Goal: Information Seeking & Learning: Learn about a topic

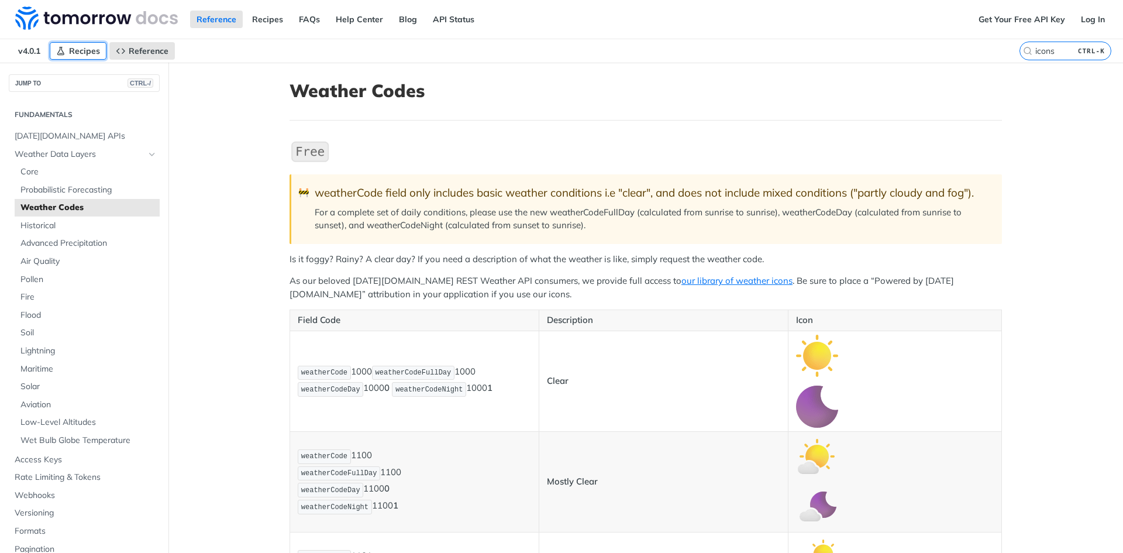
click at [99, 43] on link "Recipes" at bounding box center [78, 51] width 57 height 18
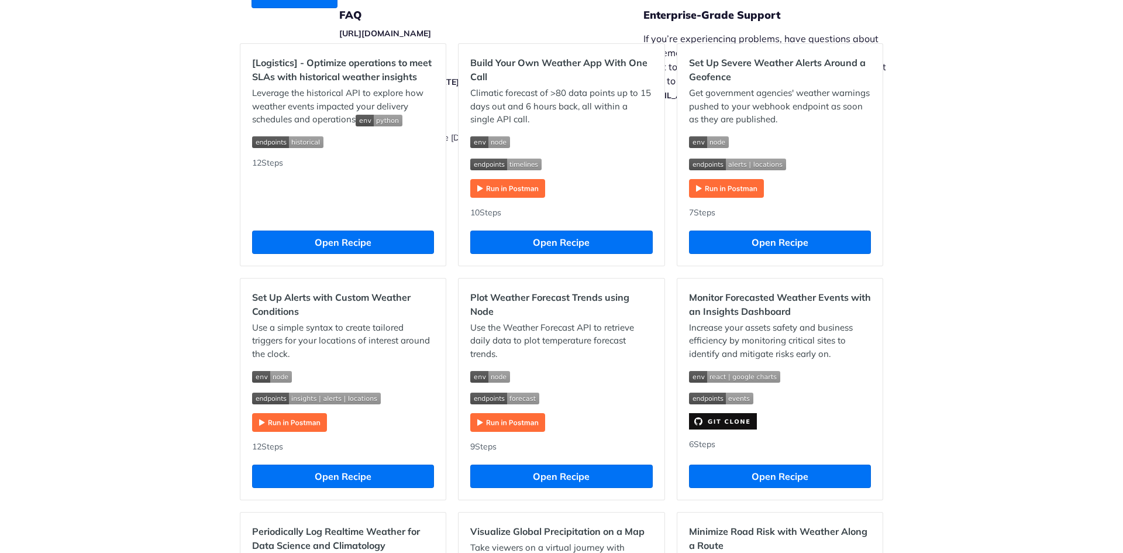
scroll to position [351, 0]
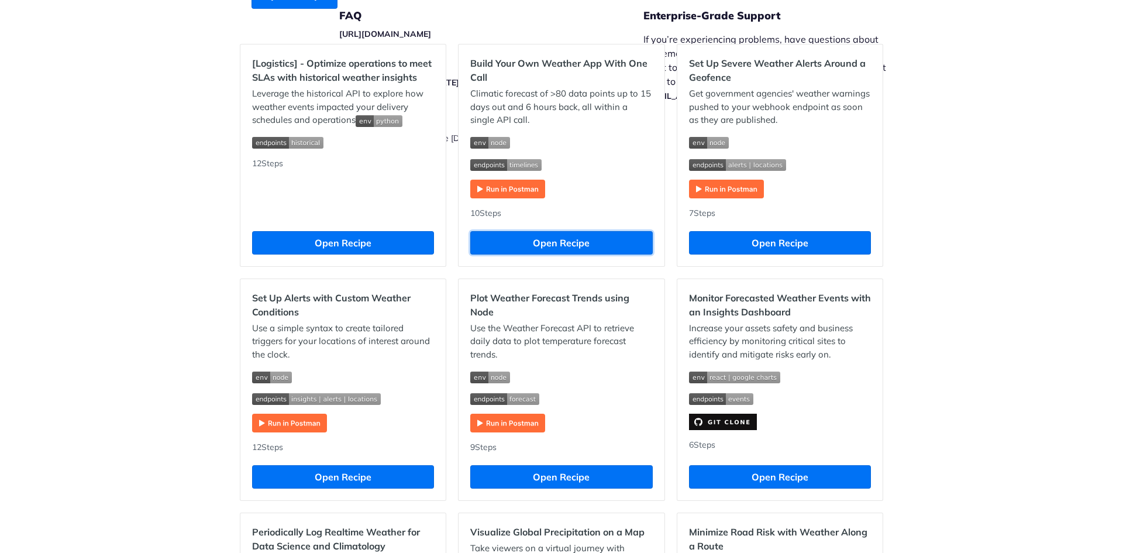
drag, startPoint x: 592, startPoint y: 245, endPoint x: 709, endPoint y: 260, distance: 117.9
click at [626, 252] on button "Open Recipe" at bounding box center [561, 242] width 182 height 23
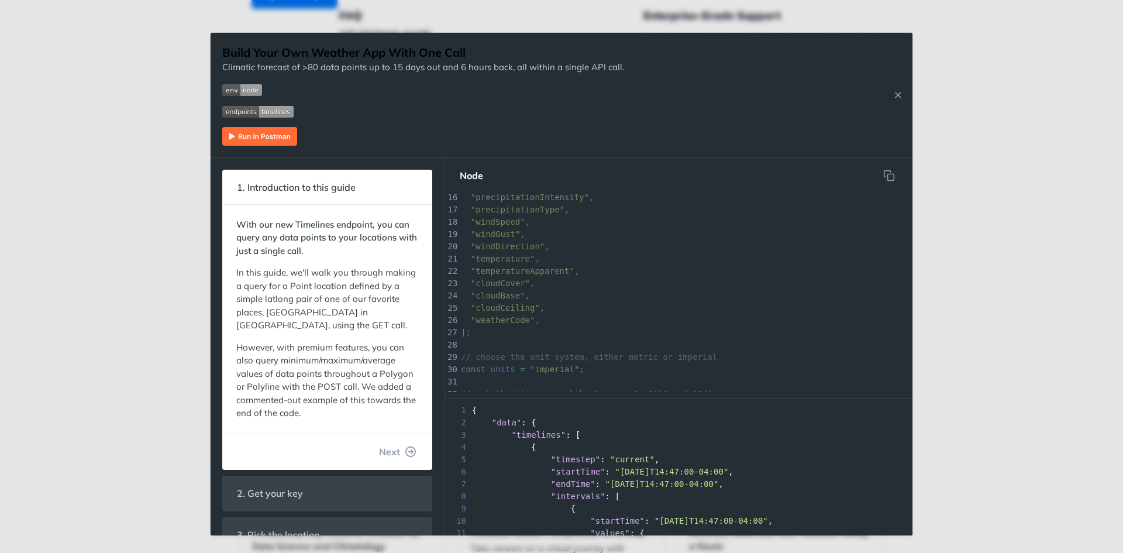
scroll to position [292, 0]
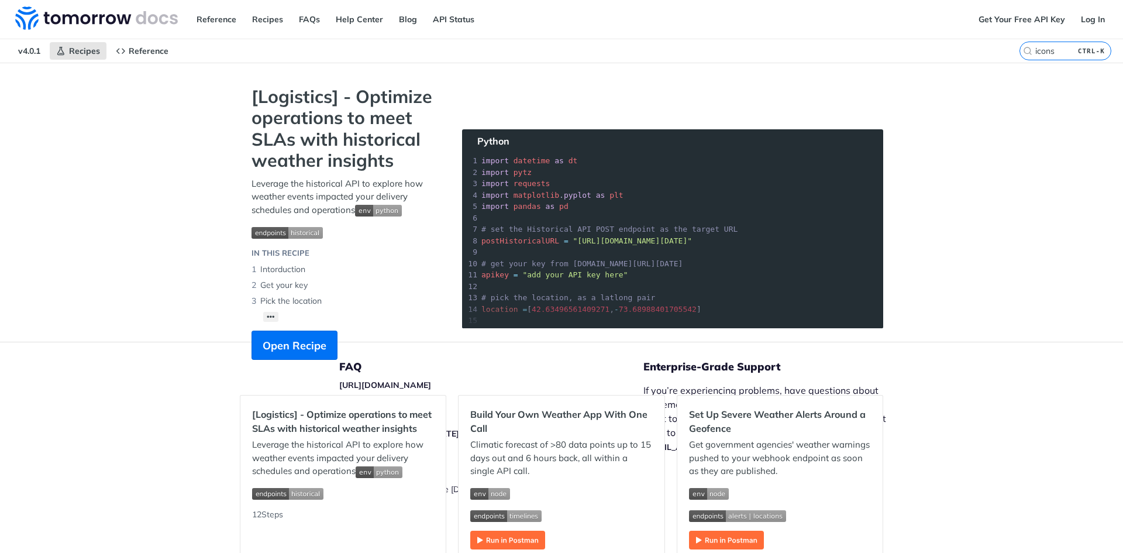
click at [153, 60] on nav "v4.0.1 Recipes Reference" at bounding box center [509, 50] width 1019 height 23
click at [153, 56] on span "Reference" at bounding box center [149, 51] width 40 height 11
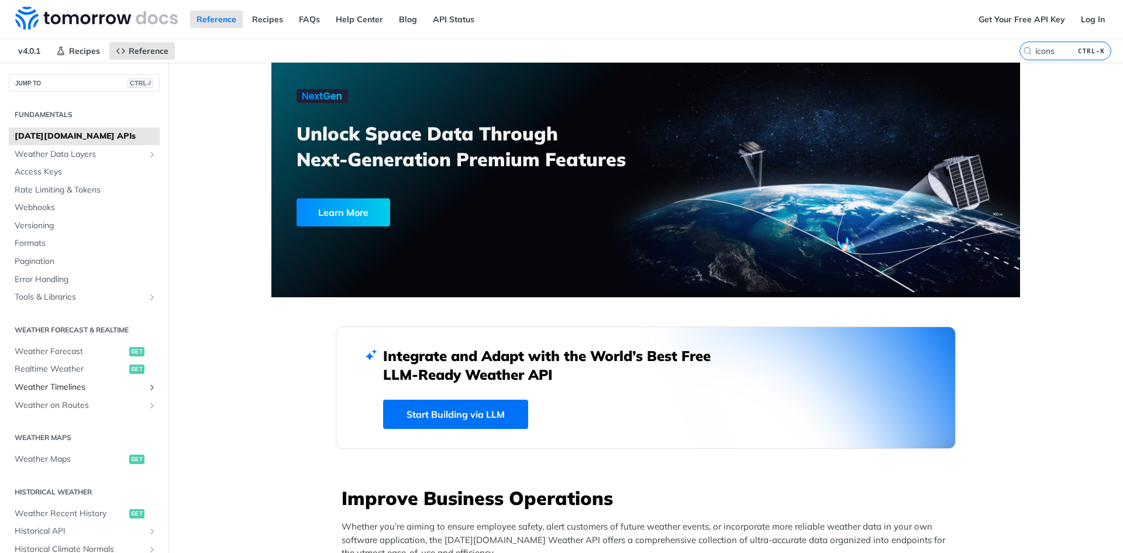
click at [113, 383] on span "Weather Timelines" at bounding box center [80, 387] width 130 height 12
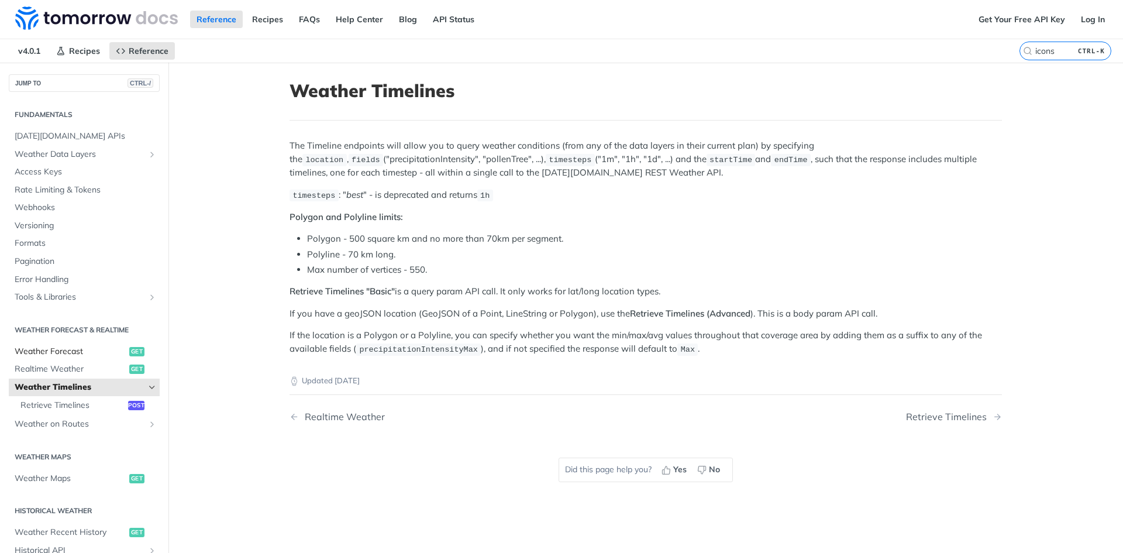
click at [94, 348] on span "Weather Forecast" at bounding box center [71, 352] width 112 height 12
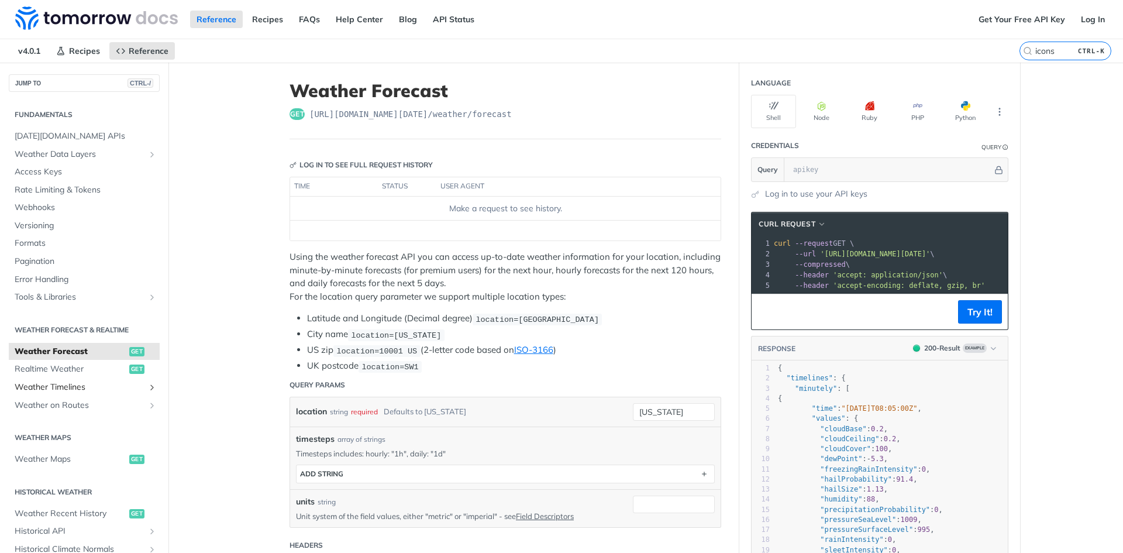
click at [106, 381] on link "Weather Timelines" at bounding box center [84, 387] width 151 height 18
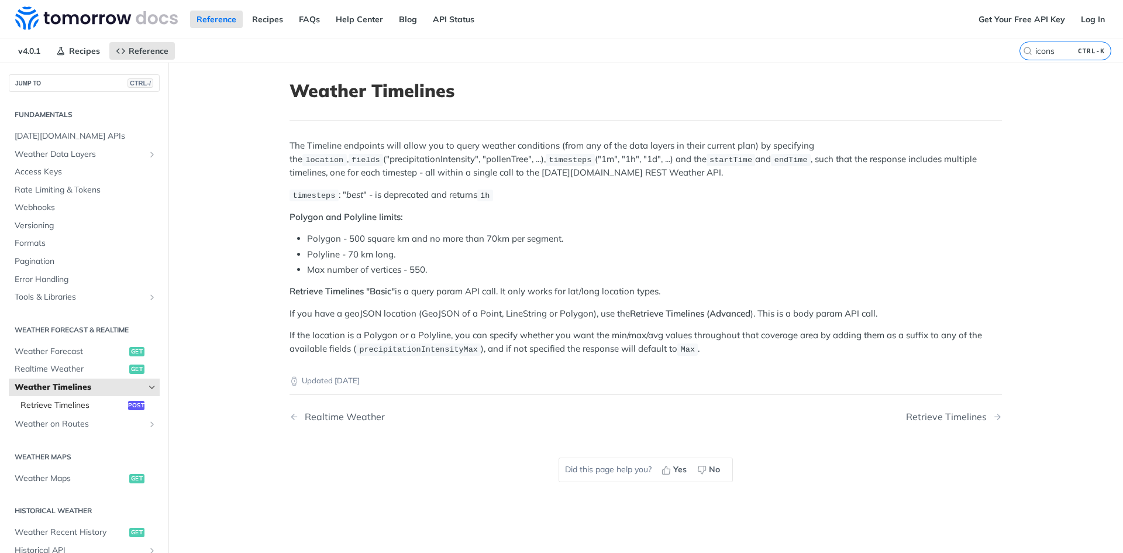
click at [100, 398] on link "Retrieve Timelines post" at bounding box center [87, 406] width 145 height 18
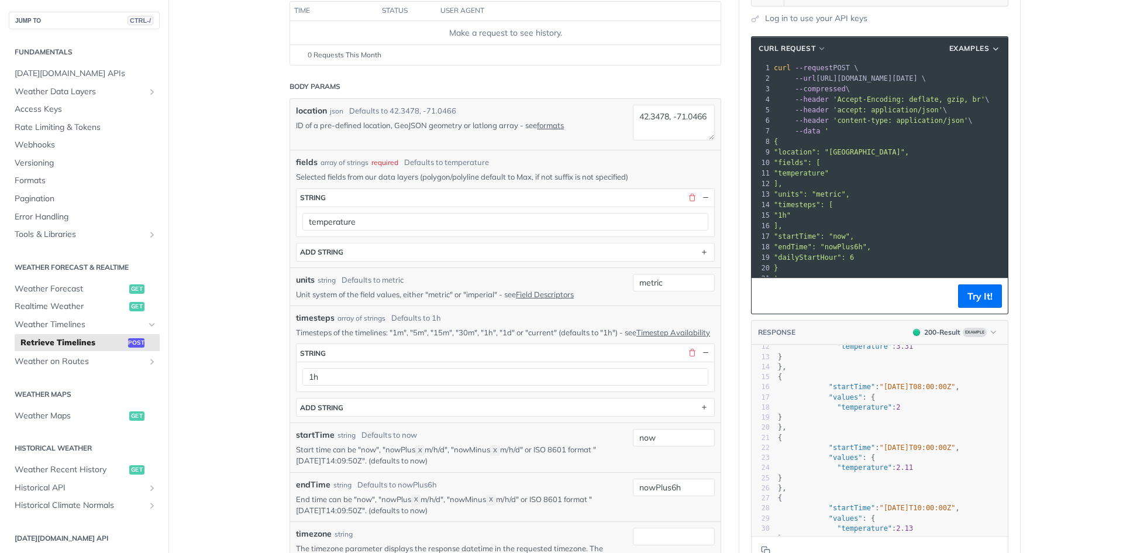
scroll to position [117, 0]
click at [648, 337] on p "Timesteps of the timelines: "1m", "5m", "15m", "30m", "1h", "1d" or "current" (…" at bounding box center [505, 332] width 419 height 11
click at [650, 335] on link "Timestep Availability" at bounding box center [673, 332] width 74 height 9
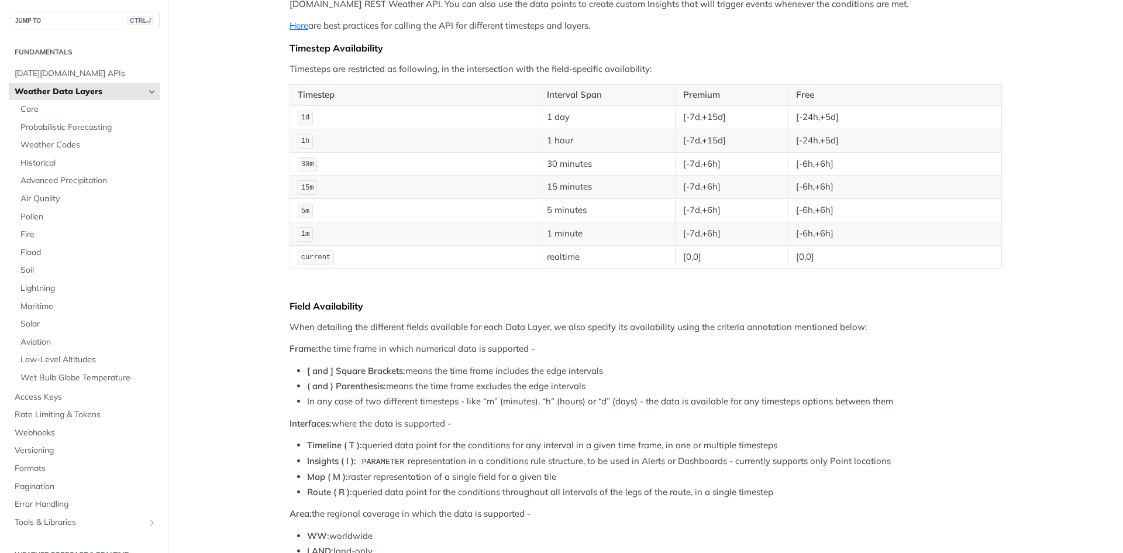
scroll to position [216, 0]
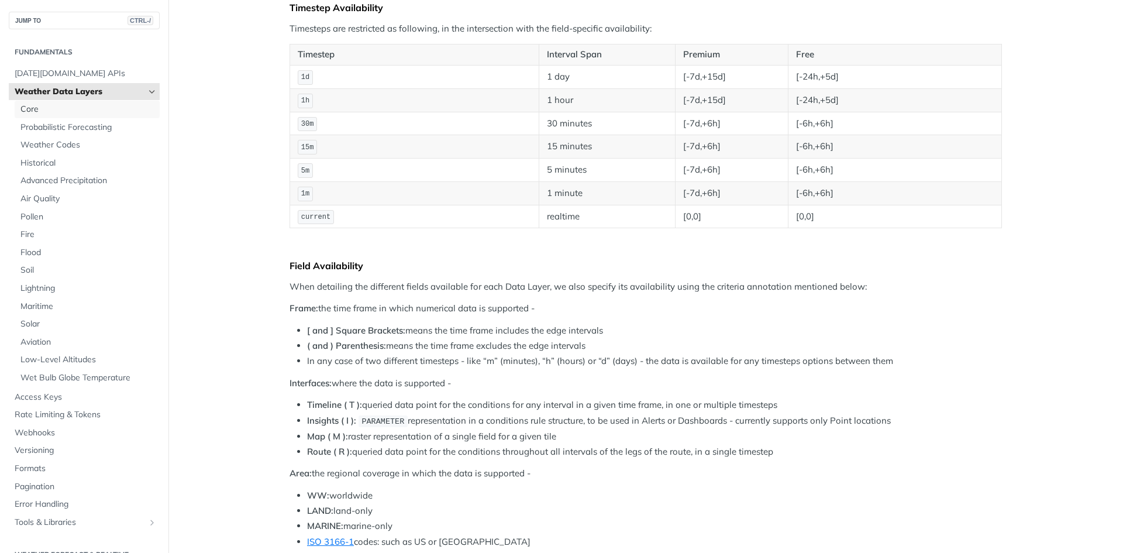
drag, startPoint x: 362, startPoint y: 94, endPoint x: 401, endPoint y: 94, distance: 38.6
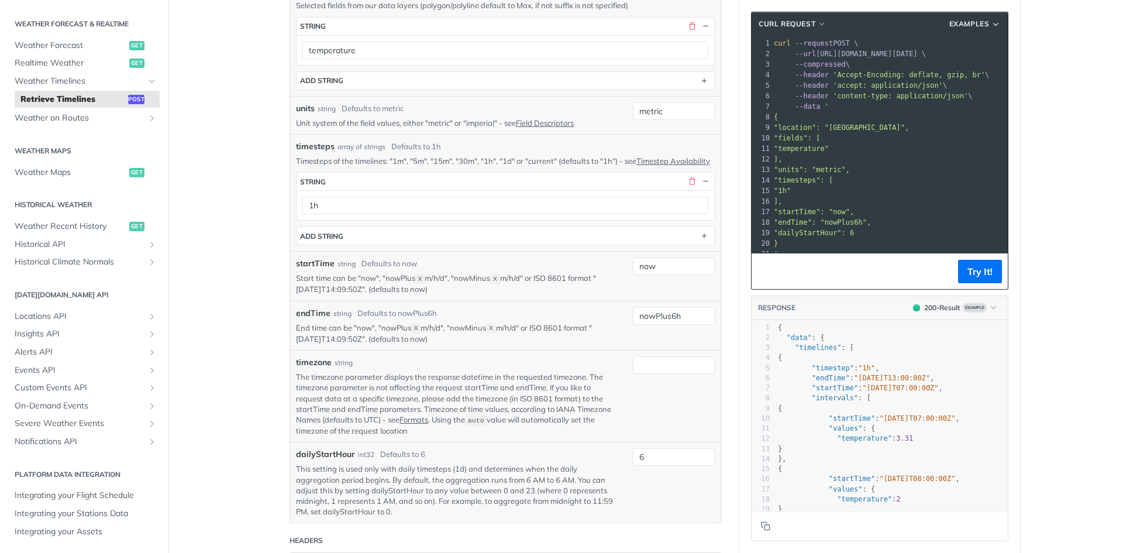
scroll to position [351, 0]
click at [487, 479] on p "This setting is used only with daily timesteps (1d) and determines when the dai…" at bounding box center [455, 485] width 319 height 53
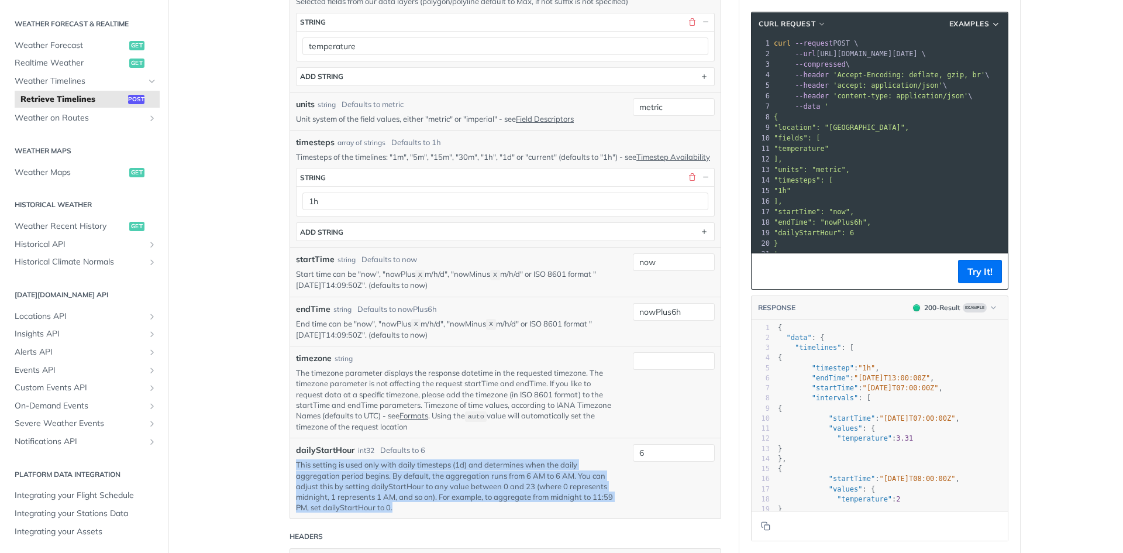
click at [487, 479] on p "This setting is used only with daily timesteps (1d) and determines when the dai…" at bounding box center [455, 485] width 319 height 53
click at [525, 475] on p "This setting is used only with daily timesteps (1d) and determines when the dai…" at bounding box center [455, 485] width 319 height 53
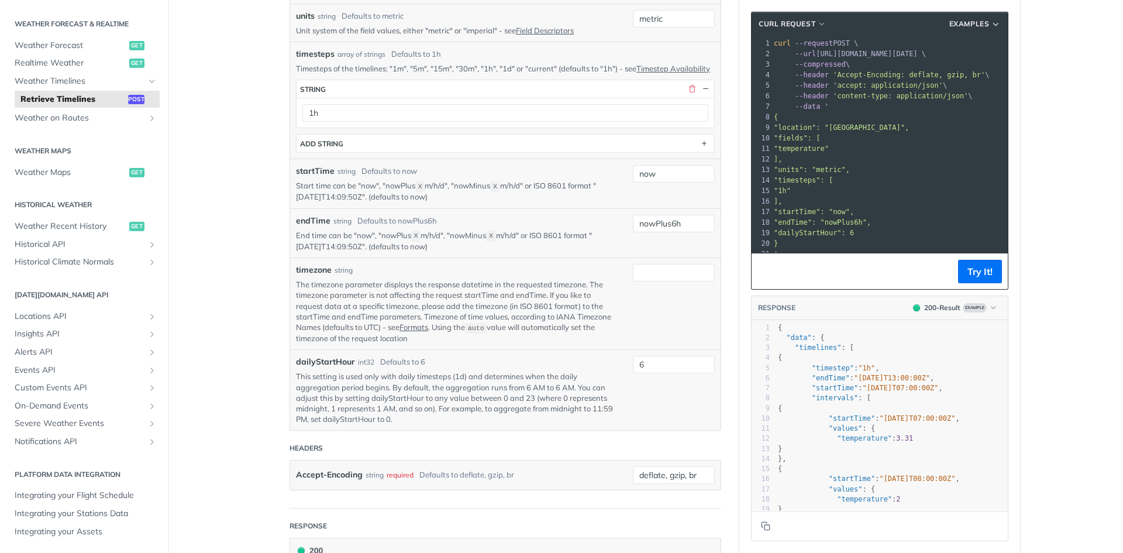
scroll to position [526, 0]
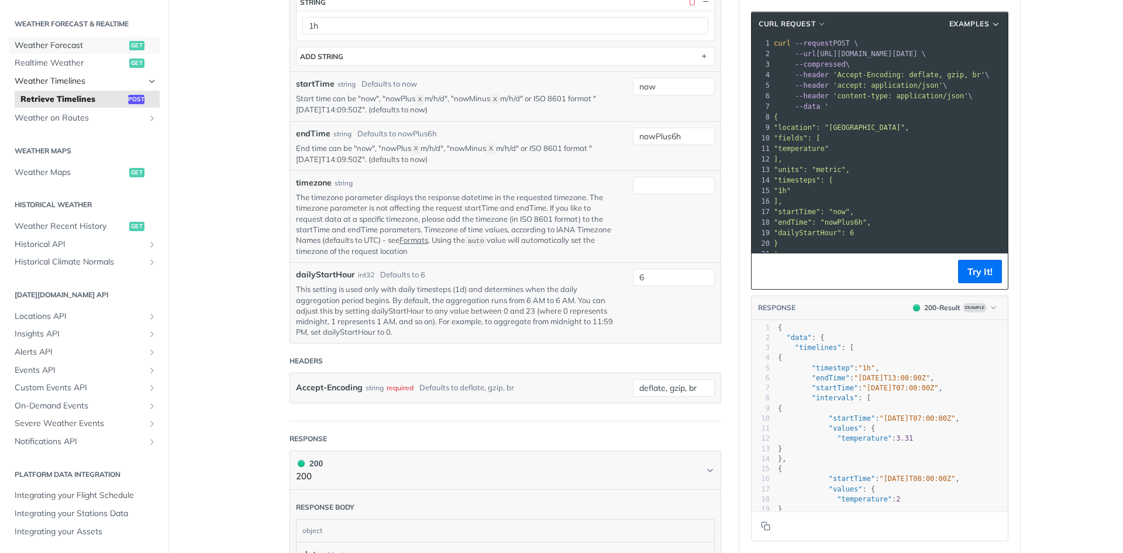
click at [92, 48] on span "Weather Forecast" at bounding box center [71, 46] width 112 height 12
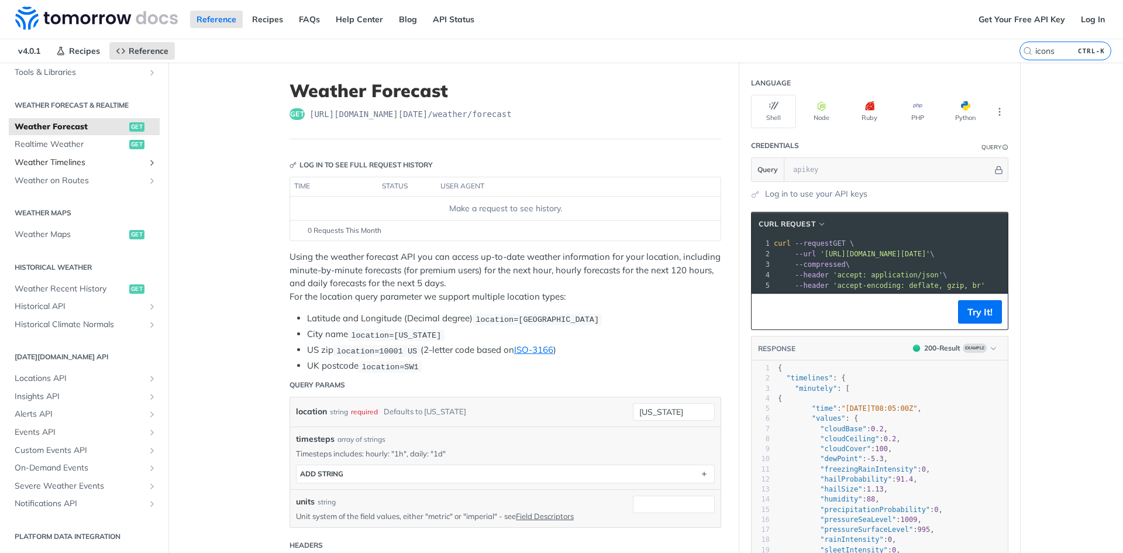
click at [58, 163] on span "Weather Timelines" at bounding box center [80, 163] width 130 height 12
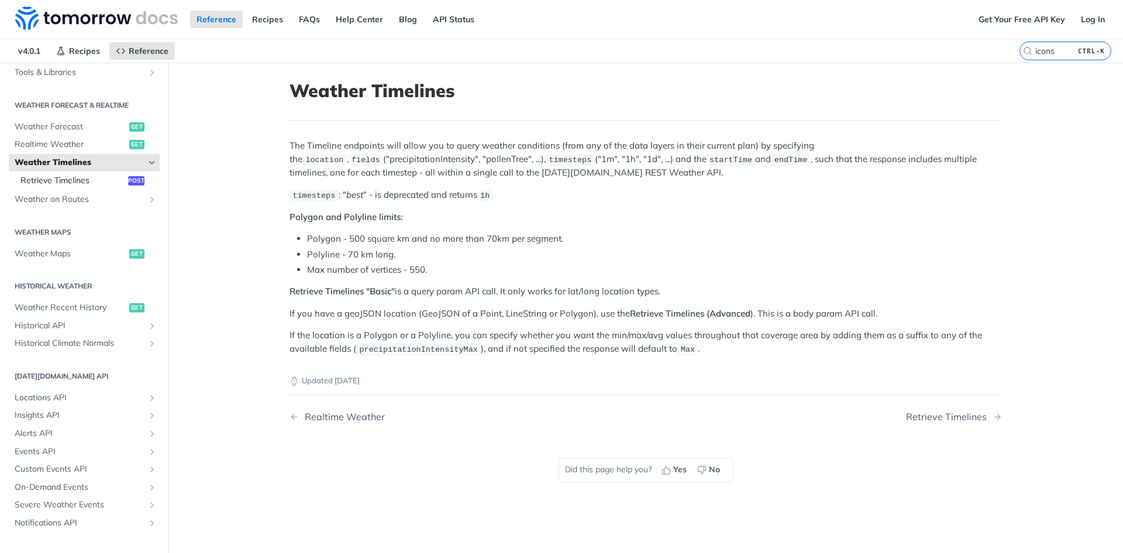
click at [60, 178] on span "Retrieve Timelines" at bounding box center [72, 181] width 105 height 12
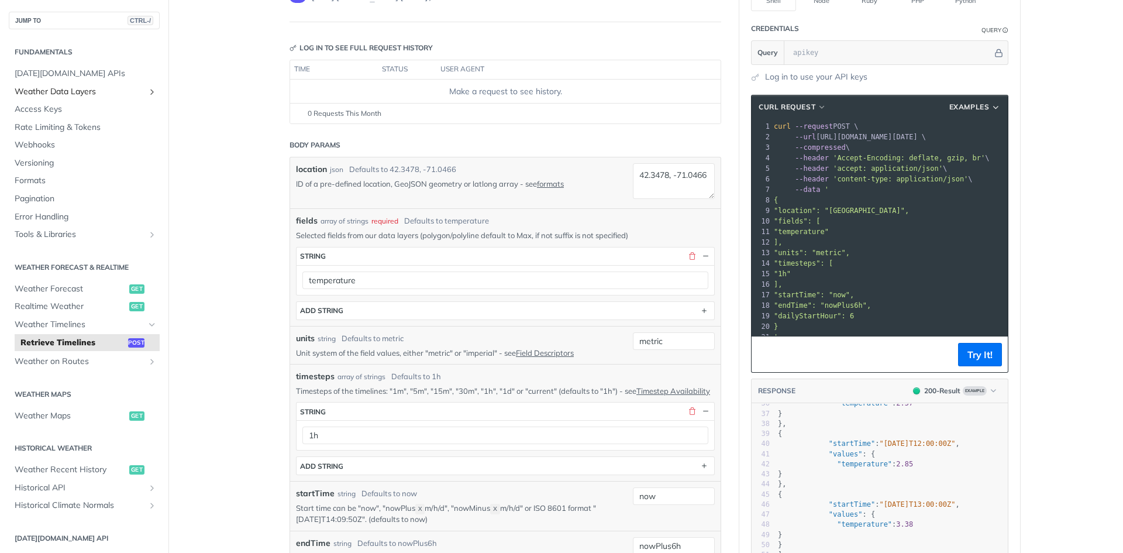
click at [68, 84] on link "Weather Data Layers" at bounding box center [84, 92] width 151 height 18
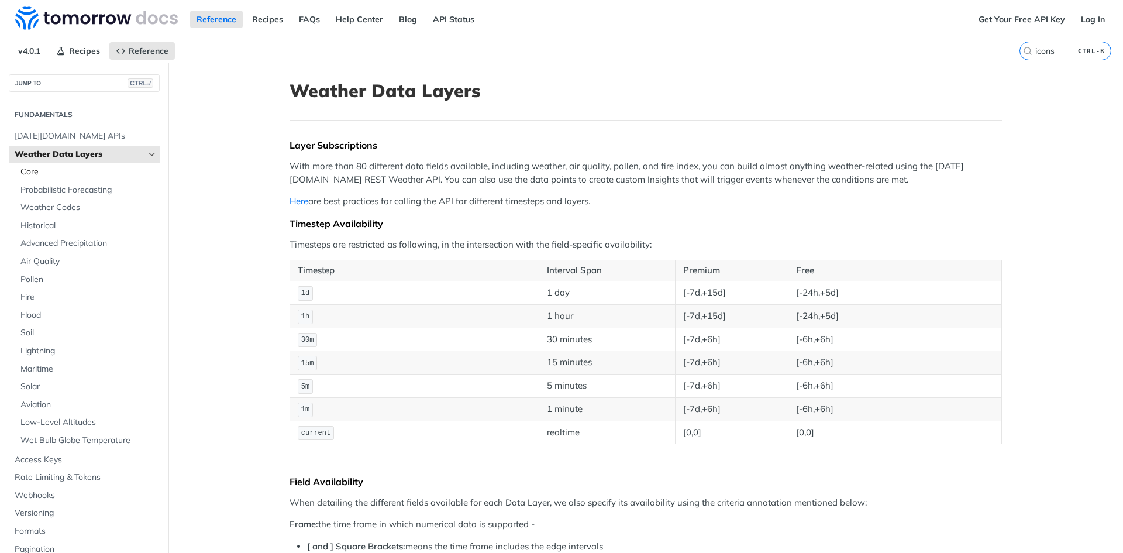
click at [80, 173] on span "Core" at bounding box center [88, 172] width 136 height 12
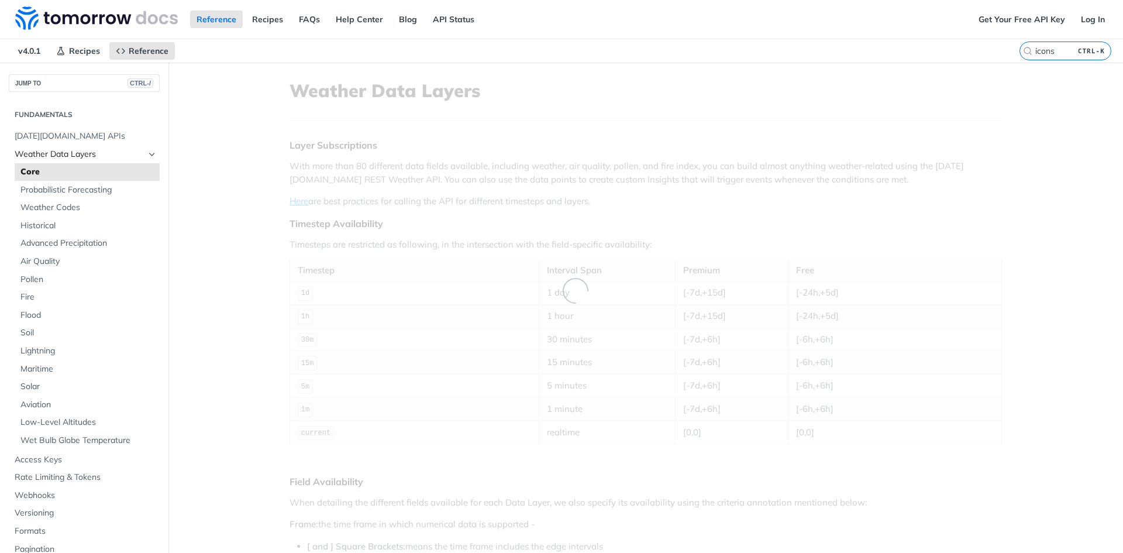
click at [75, 154] on span "Weather Data Layers" at bounding box center [80, 155] width 130 height 12
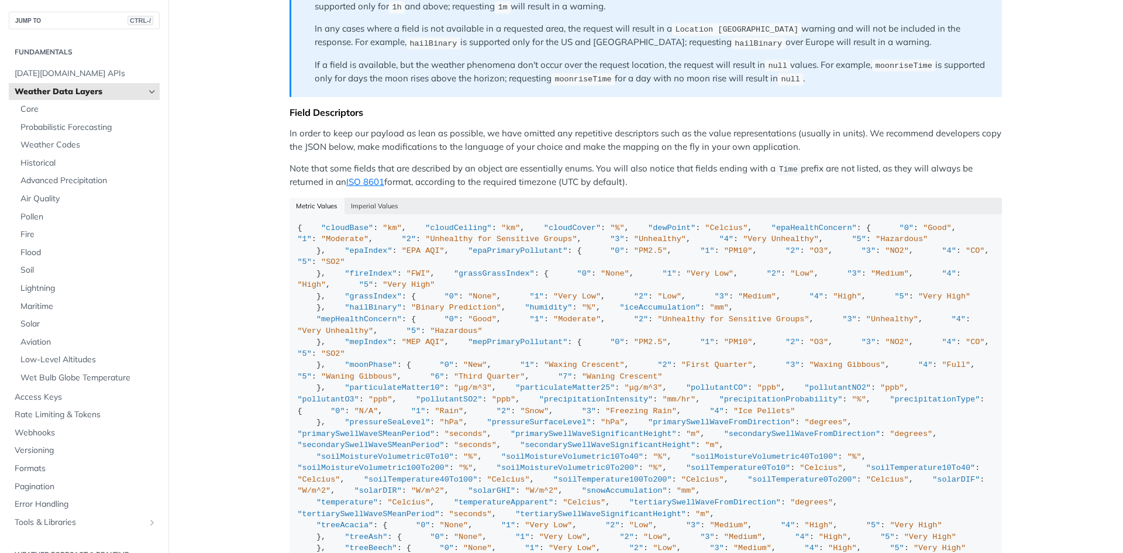
scroll to position [994, 0]
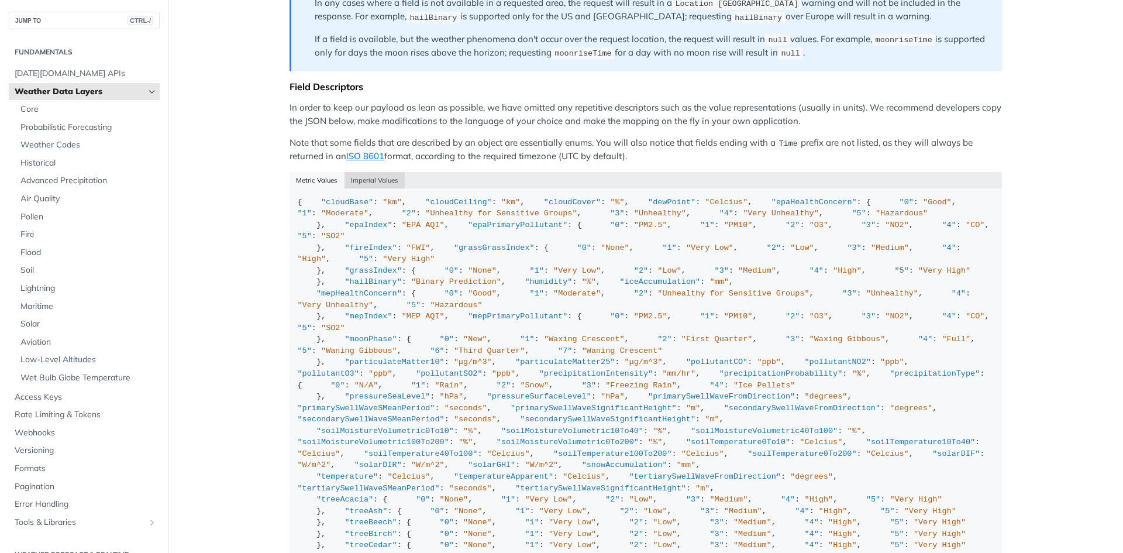
click at [355, 175] on button "Imperial Values" at bounding box center [374, 180] width 61 height 16
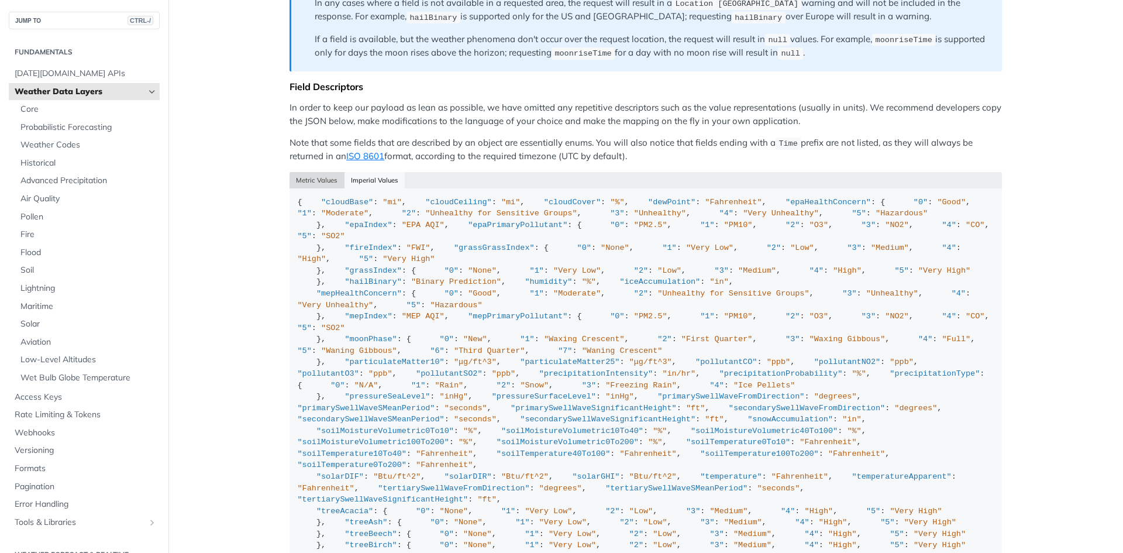
click at [293, 176] on button "Metric Values" at bounding box center [316, 180] width 55 height 16
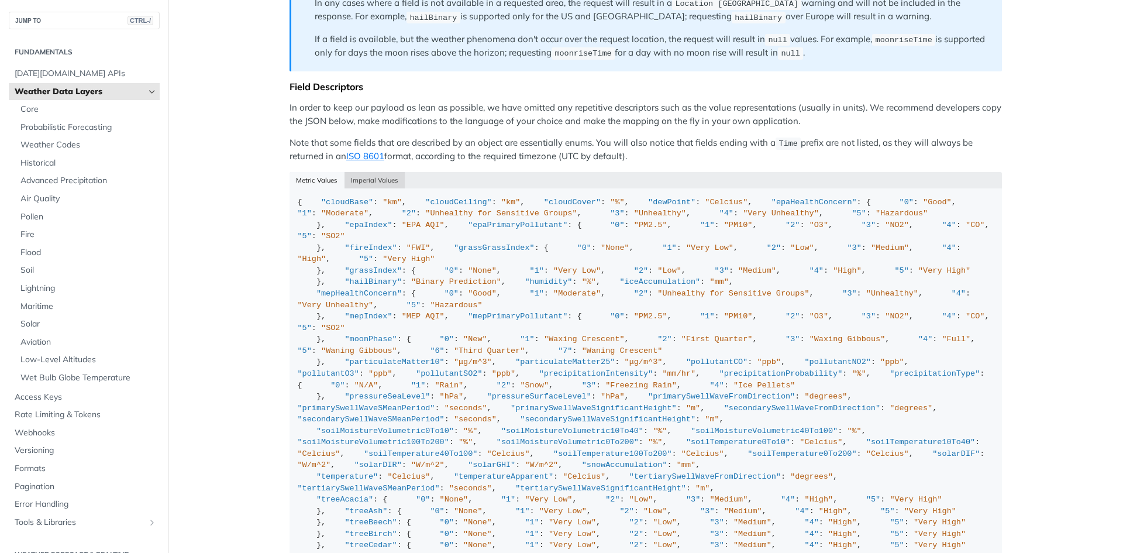
click at [375, 178] on button "Imperial Values" at bounding box center [374, 180] width 61 height 16
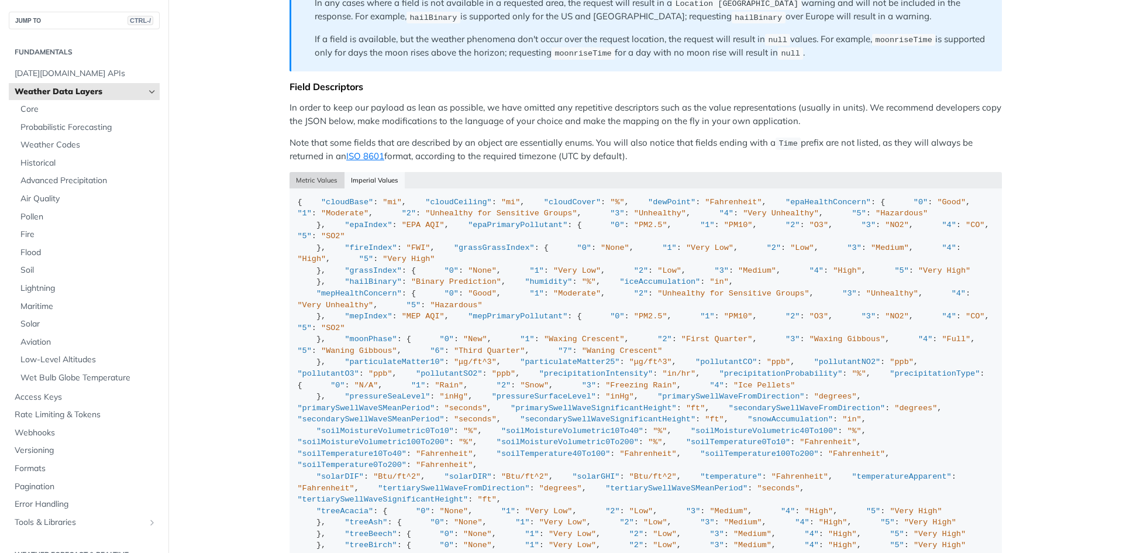
click at [333, 178] on button "Metric Values" at bounding box center [316, 180] width 55 height 16
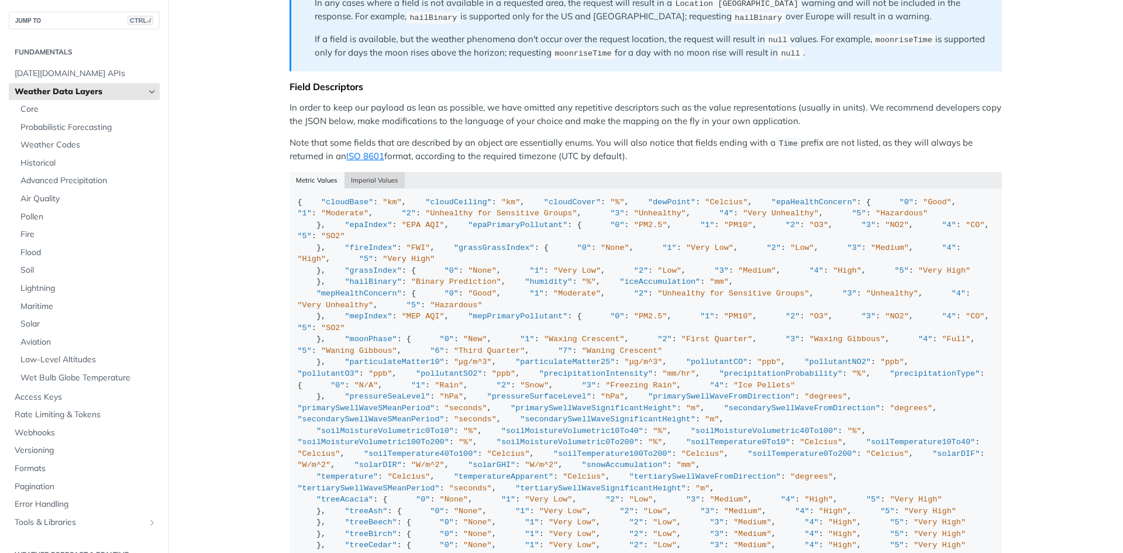
click at [363, 176] on button "Imperial Values" at bounding box center [374, 180] width 61 height 16
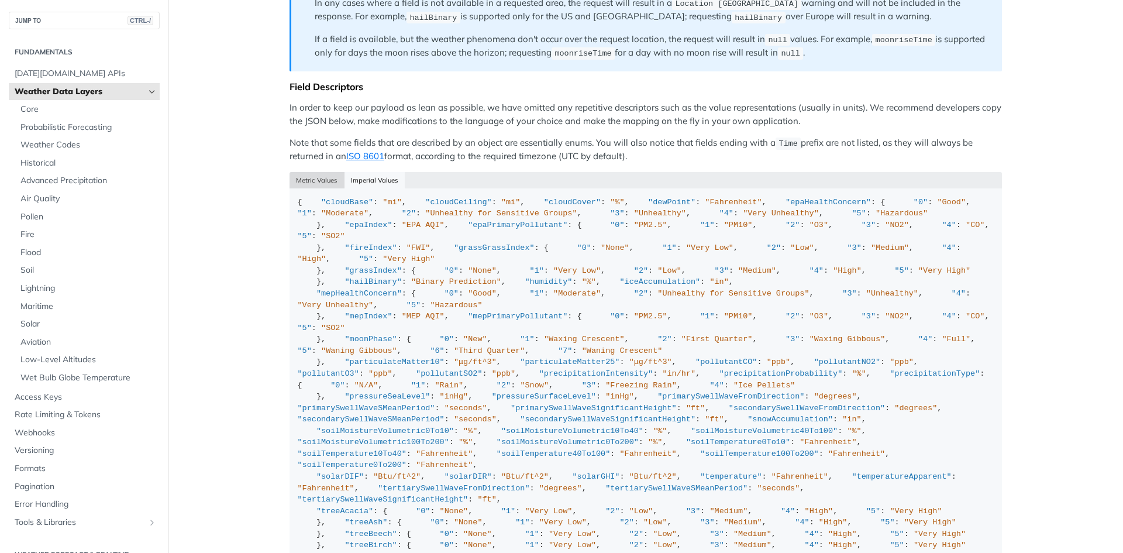
click at [328, 176] on button "Metric Values" at bounding box center [316, 180] width 55 height 16
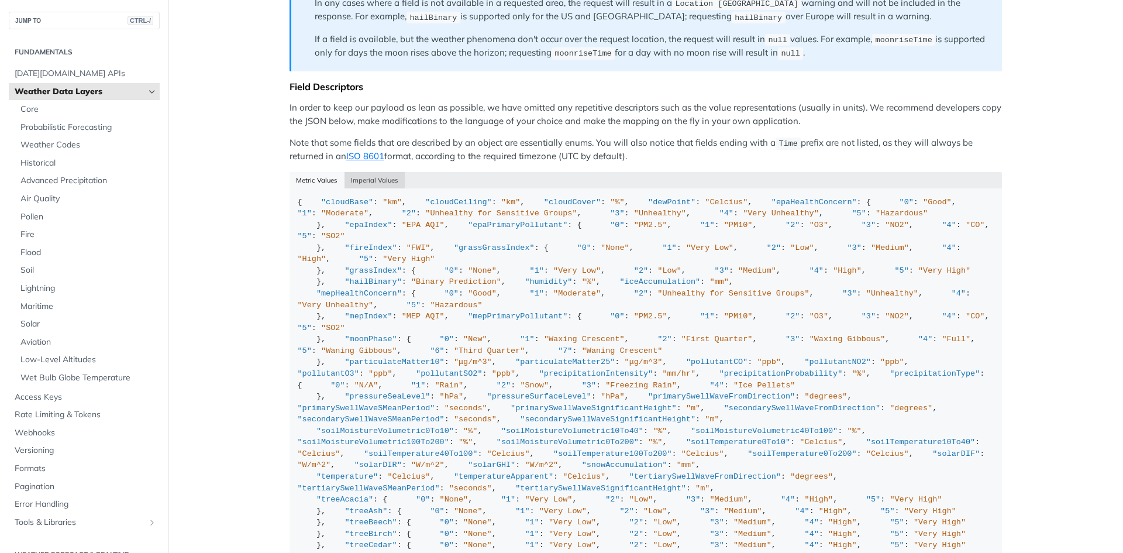
click at [350, 176] on button "Imperial Values" at bounding box center [374, 180] width 61 height 16
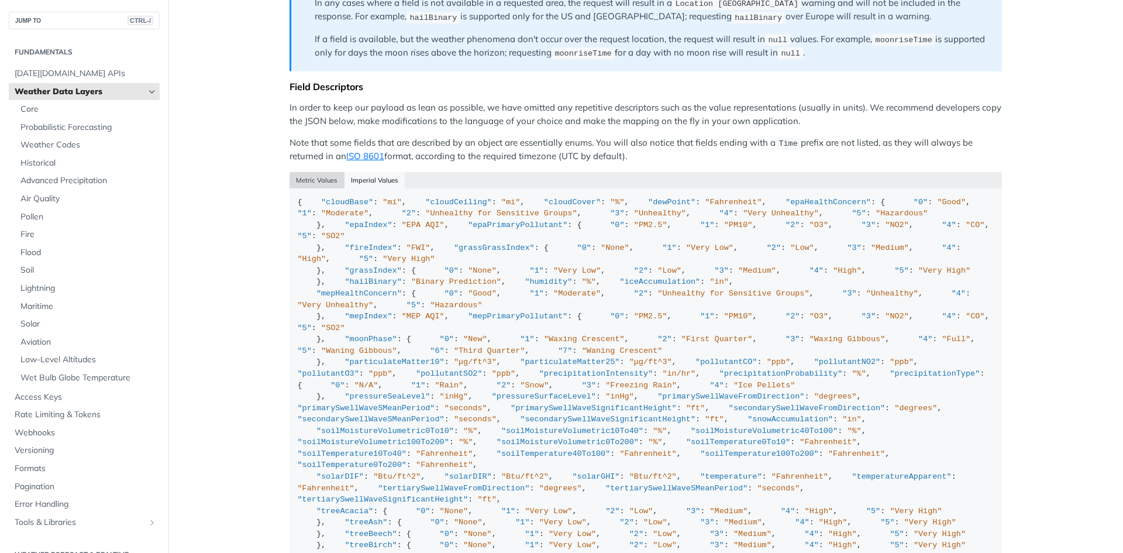
click at [322, 173] on button "Metric Values" at bounding box center [316, 180] width 55 height 16
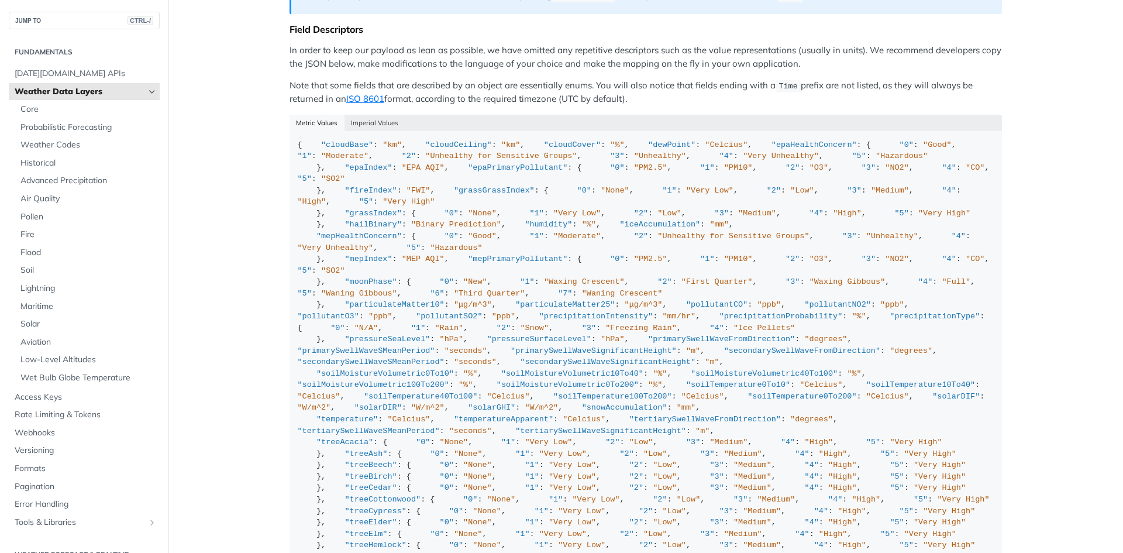
scroll to position [1053, 0]
click at [519, 78] on p "Note that some fields that are described by an object are essentially enums. Yo…" at bounding box center [645, 91] width 712 height 27
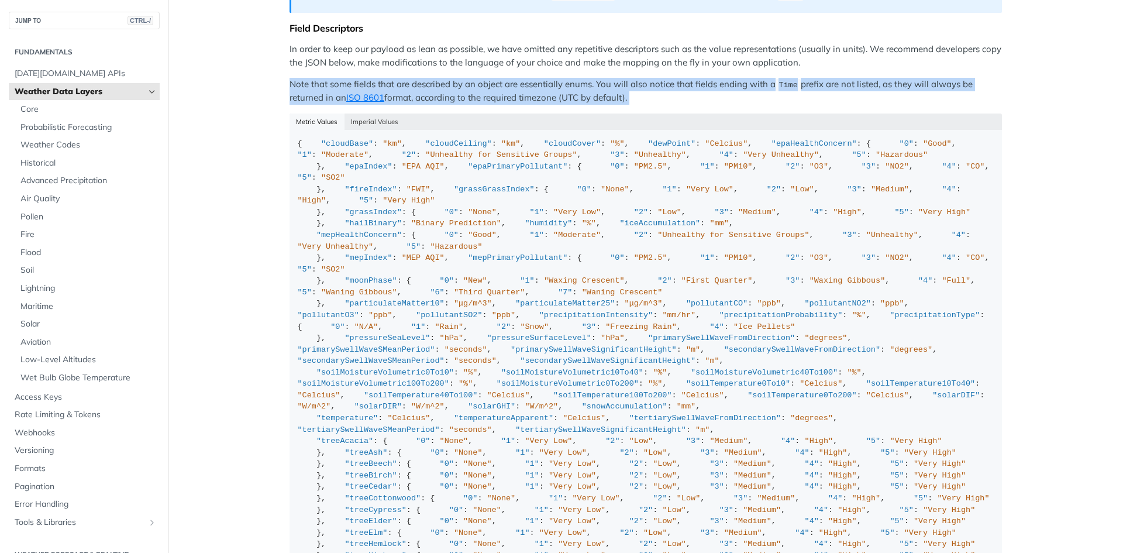
click at [519, 78] on p "Note that some fields that are described by an object are essentially enums. Yo…" at bounding box center [645, 91] width 712 height 27
click at [557, 81] on p "Note that some fields that are described by an object are essentially enums. Yo…" at bounding box center [645, 91] width 712 height 27
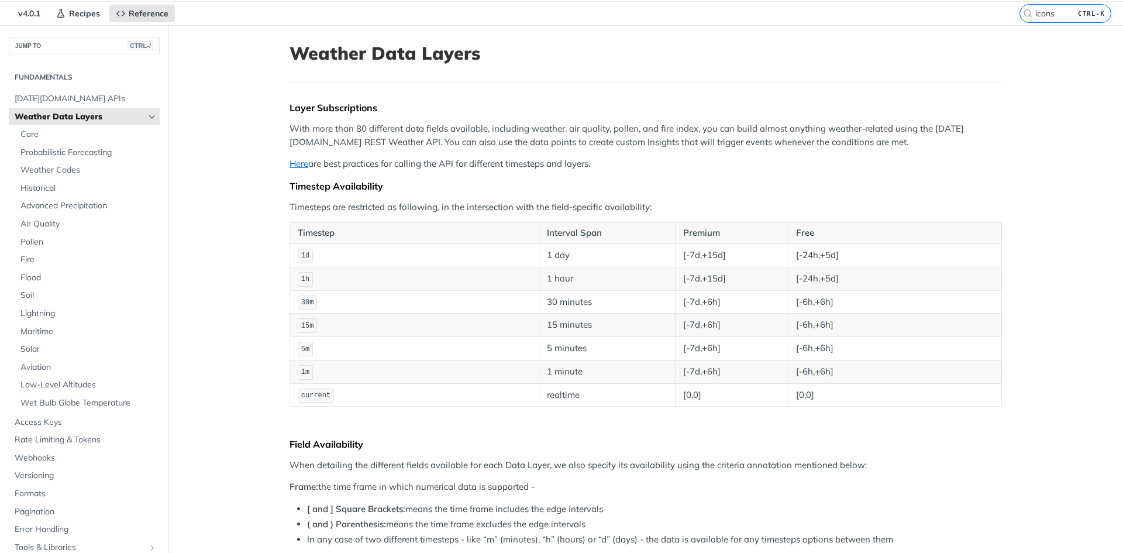
scroll to position [0, 0]
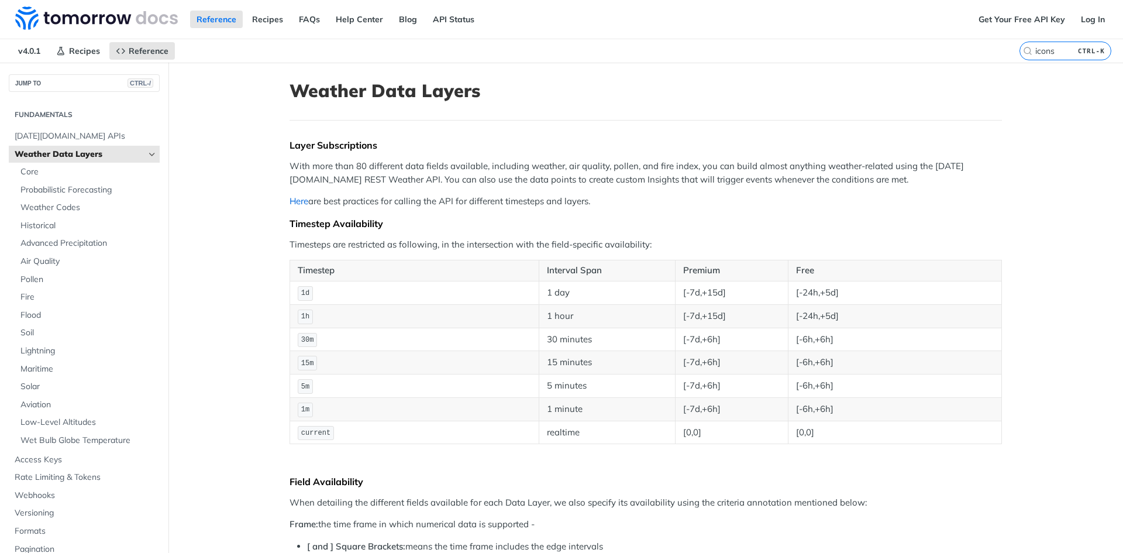
click at [291, 199] on link "Here" at bounding box center [298, 200] width 19 height 11
click at [94, 170] on span "Core" at bounding box center [88, 172] width 136 height 12
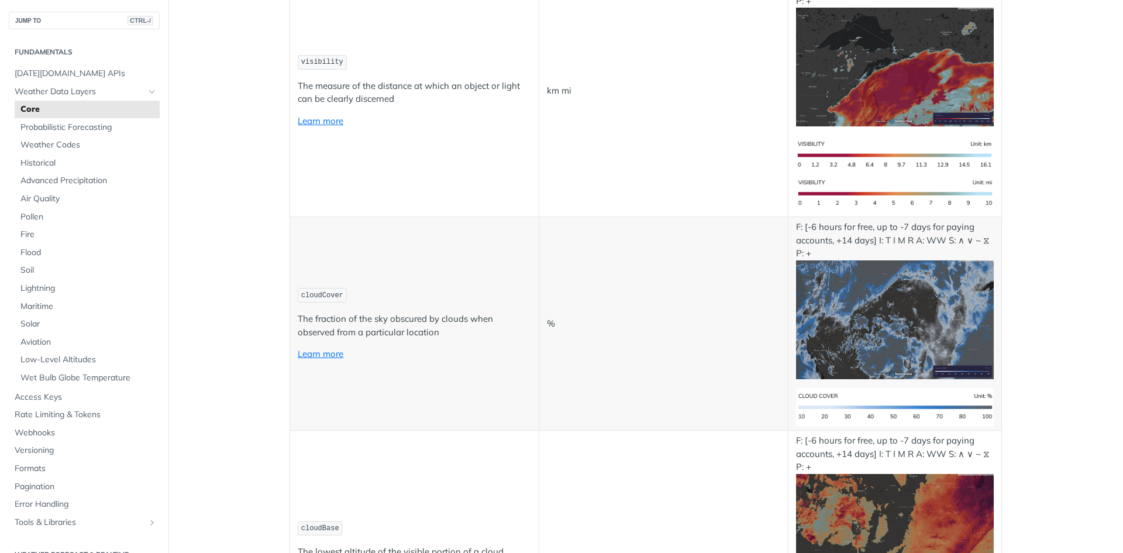
scroll to position [3089, 0]
